Goal: Check status: Check status

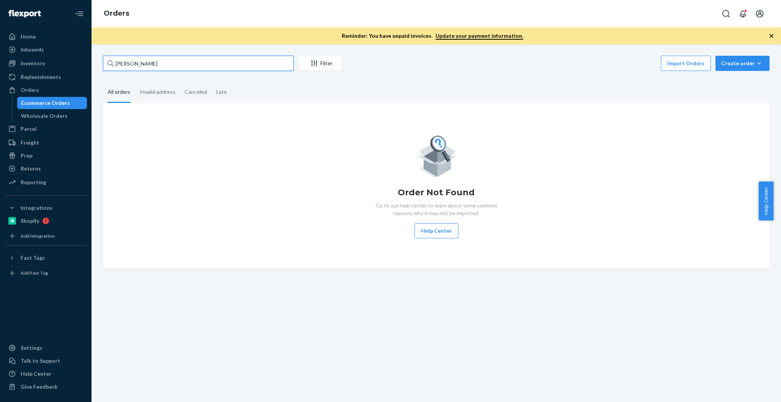
click at [199, 64] on input "[PERSON_NAME]" at bounding box center [198, 63] width 191 height 15
drag, startPoint x: 0, startPoint y: 0, endPoint x: 199, endPoint y: 64, distance: 208.8
click at [199, 64] on input "[PERSON_NAME]" at bounding box center [198, 63] width 191 height 15
click at [37, 61] on div "Inventory" at bounding box center [33, 64] width 24 height 8
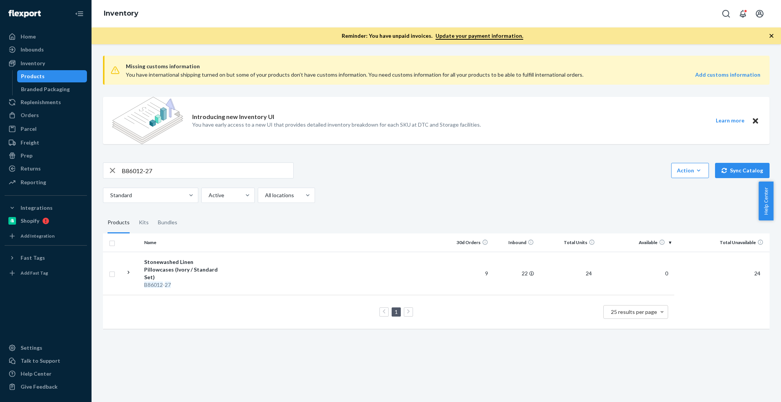
click at [191, 173] on input "B86012-27" at bounding box center [208, 170] width 172 height 15
paste input "0"
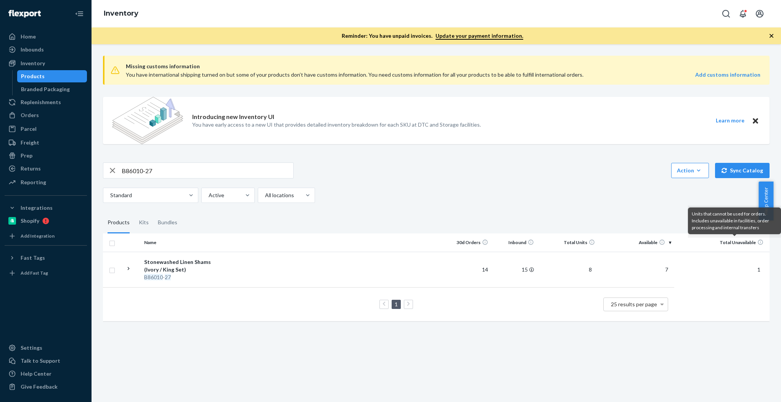
click at [185, 174] on input "B86010-27" at bounding box center [208, 170] width 172 height 15
paste input "9"
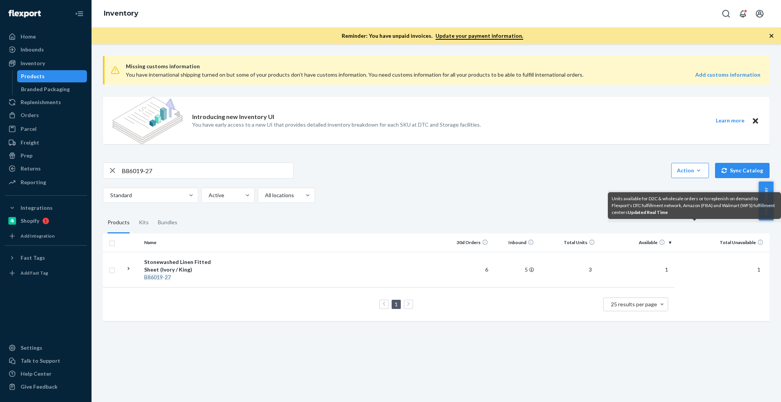
click at [191, 170] on input "B86019-27" at bounding box center [208, 170] width 172 height 15
paste input "08"
type input "B86008-27"
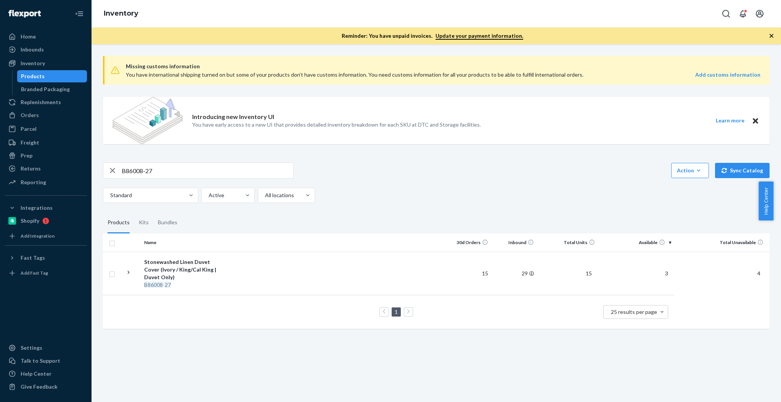
drag, startPoint x: 42, startPoint y: 113, endPoint x: 94, endPoint y: 115, distance: 52.3
click at [42, 113] on div "Orders" at bounding box center [45, 115] width 81 height 11
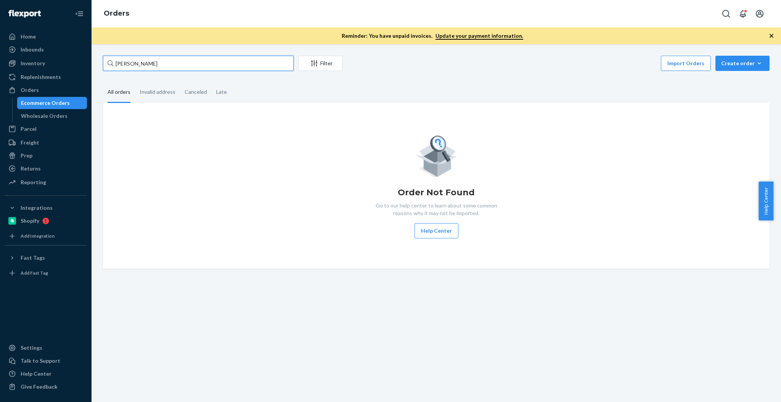
click at [214, 63] on input "[PERSON_NAME]" at bounding box center [198, 63] width 191 height 15
paste input "[PERSON_NAME]"
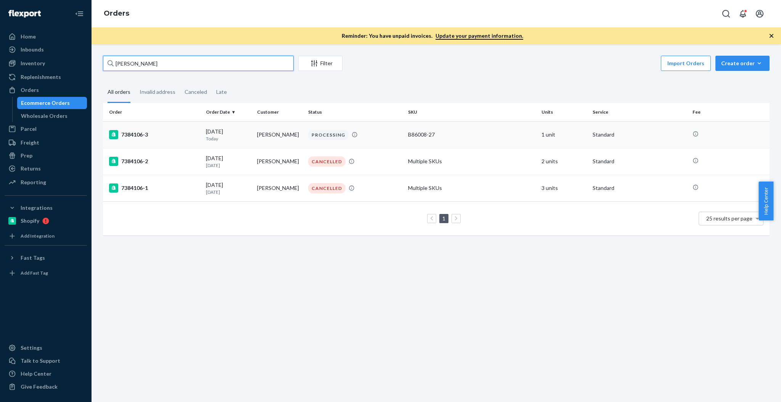
type input "[PERSON_NAME]"
click at [216, 132] on div "[DATE] [DATE]" at bounding box center [228, 135] width 45 height 14
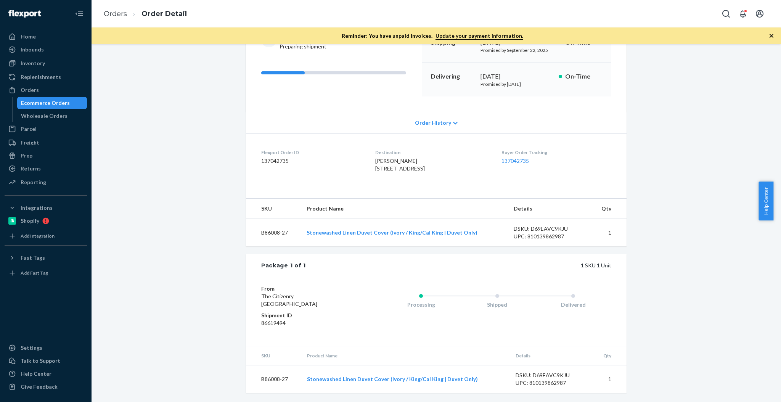
scroll to position [112, 0]
